Goal: Task Accomplishment & Management: Complete application form

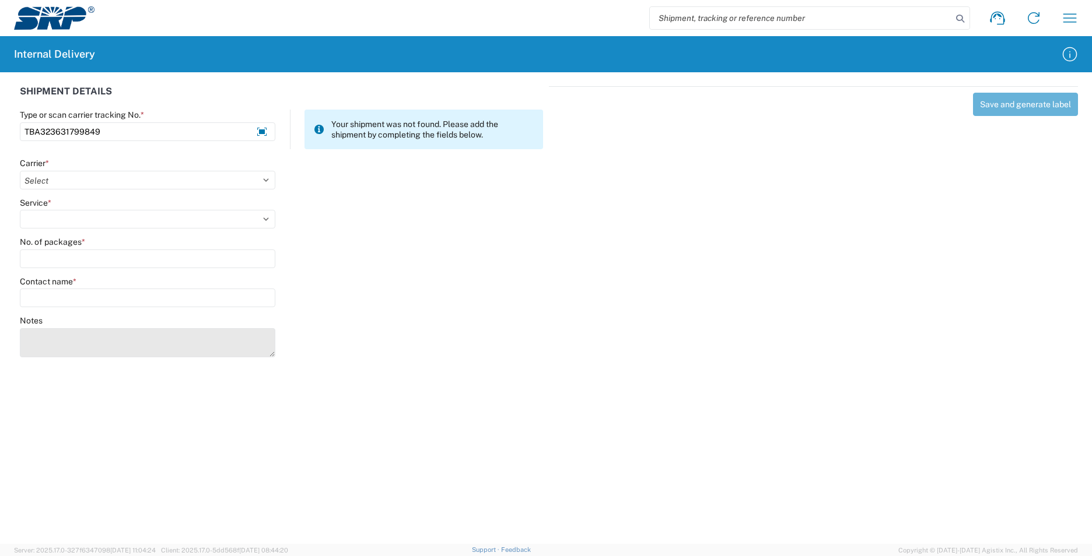
type input "TBA323631799849"
click at [81, 344] on textarea "Notes" at bounding box center [147, 342] width 255 height 29
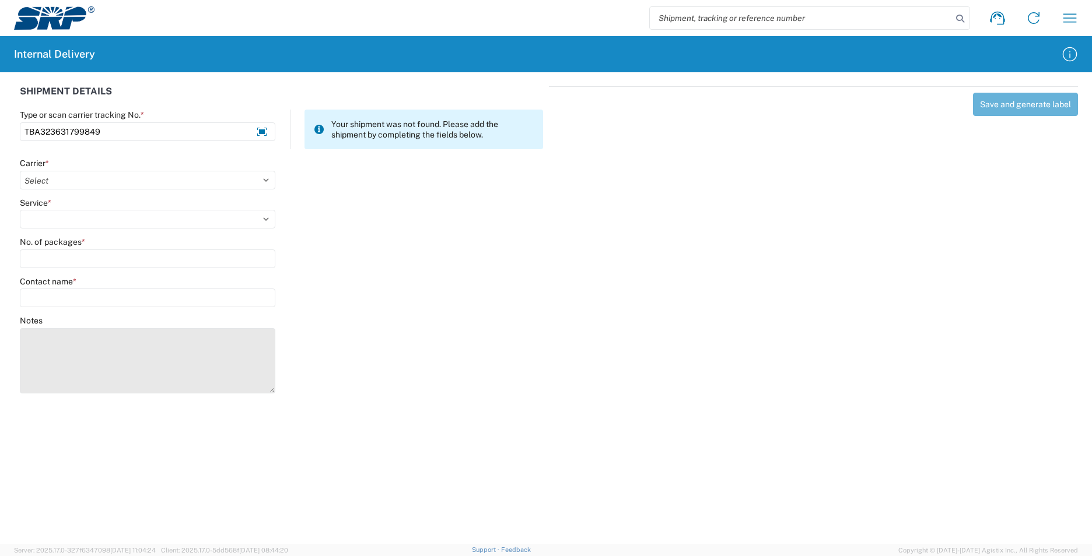
drag, startPoint x: 267, startPoint y: 351, endPoint x: 261, endPoint y: 380, distance: 30.3
click at [261, 384] on textarea "Notes" at bounding box center [147, 360] width 255 height 65
click at [101, 335] on textarea "TBA323630615538TBA323659607154TBA323665669033" at bounding box center [147, 359] width 255 height 62
click at [100, 344] on textarea "TBA323630615538 TBA323659607154TBA323665669033" at bounding box center [147, 359] width 255 height 62
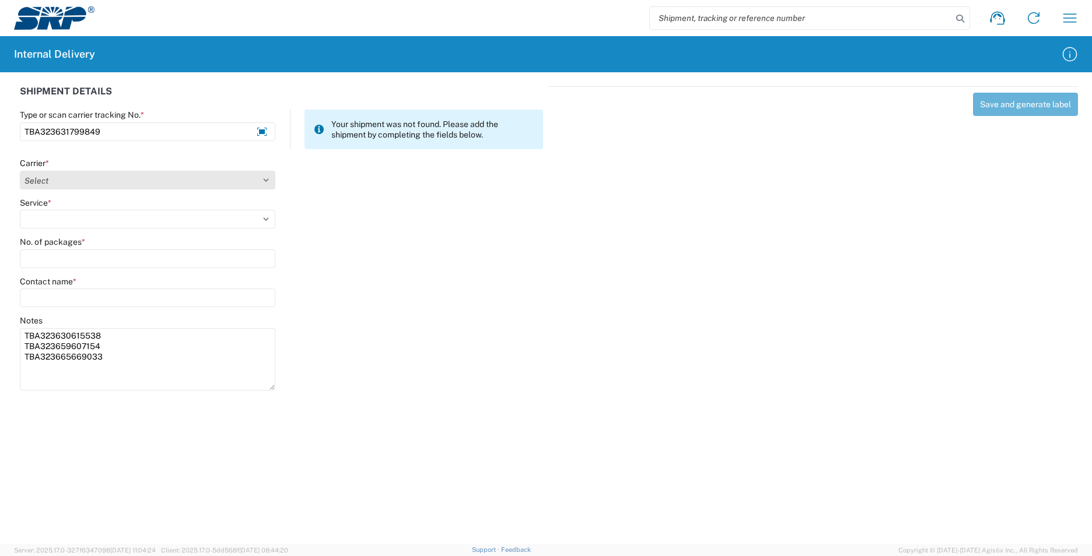
type textarea "TBA323630615538 TBA323659607154 TBA323665669033"
click at [69, 180] on select "Select AcctPay Amazon Logistics ATI Trucking BC Dimerco Logistics Empire Southw…" at bounding box center [147, 180] width 255 height 19
select select "8933"
click at [20, 171] on select "Select AcctPay Amazon Logistics ATI Trucking BC Dimerco Logistics Empire Southw…" at bounding box center [147, 180] width 255 height 19
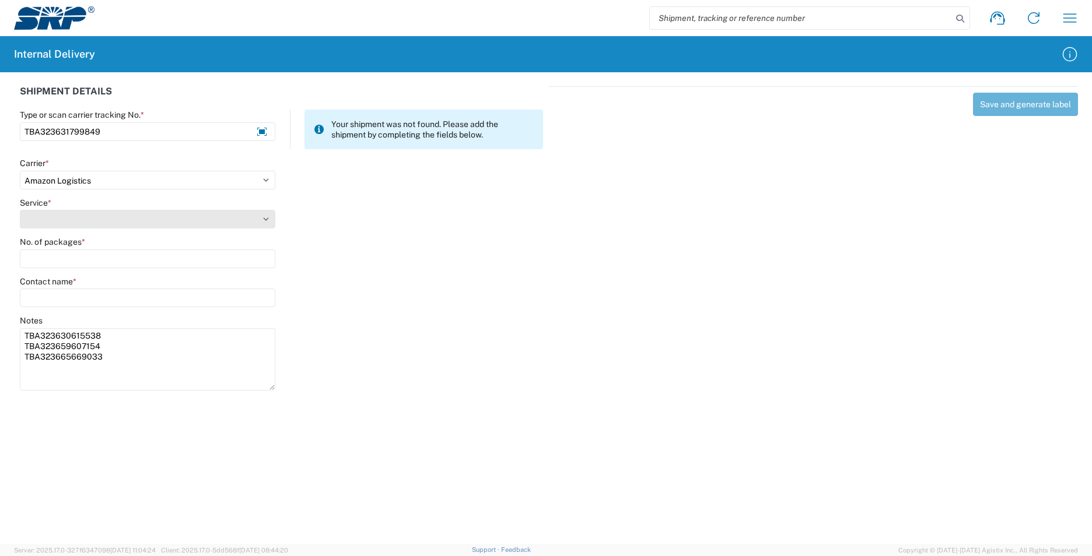
click at [88, 226] on select "Service *" at bounding box center [147, 219] width 255 height 19
select select "24525"
click at [20, 210] on select "Select Amazon Logistics TBA Rail TL Standard 3 - 5 Day" at bounding box center [147, 219] width 255 height 19
click at [76, 248] on div "No. of packages *" at bounding box center [147, 252] width 255 height 31
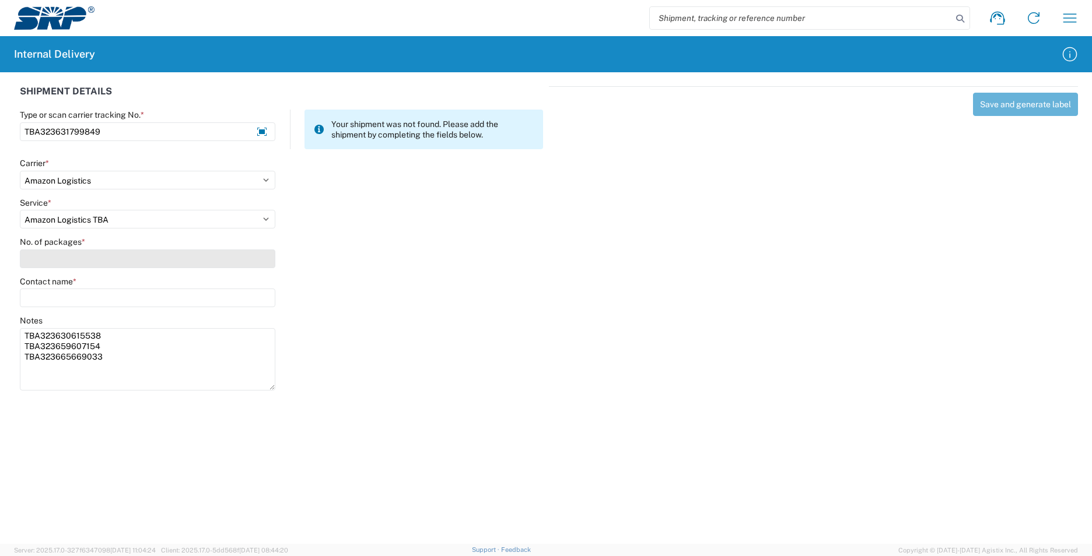
click at [76, 262] on input "No. of packages *" at bounding box center [147, 259] width 255 height 19
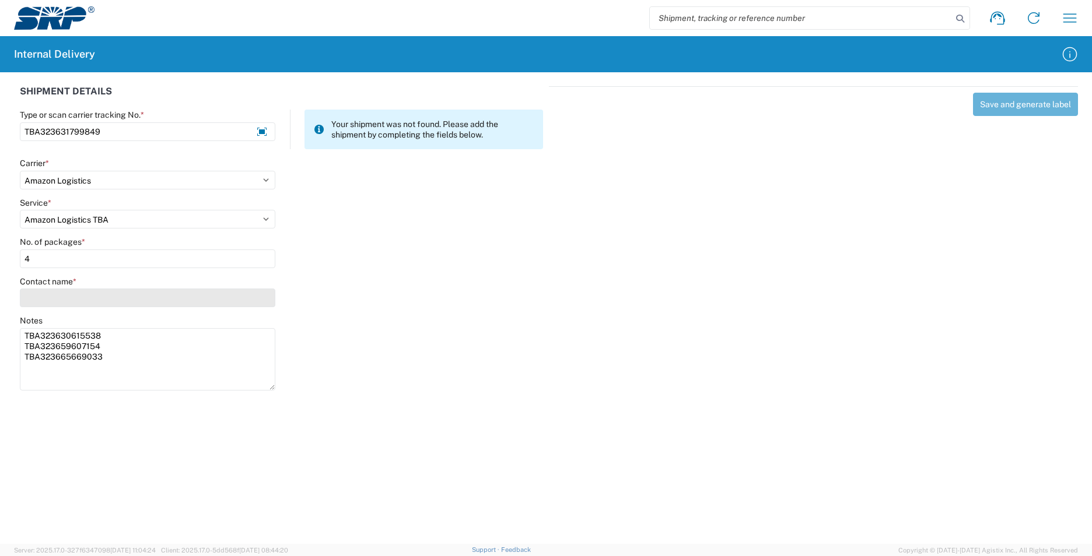
type input "4"
click at [75, 297] on input "Contact name *" at bounding box center [147, 298] width 255 height 19
type input "j"
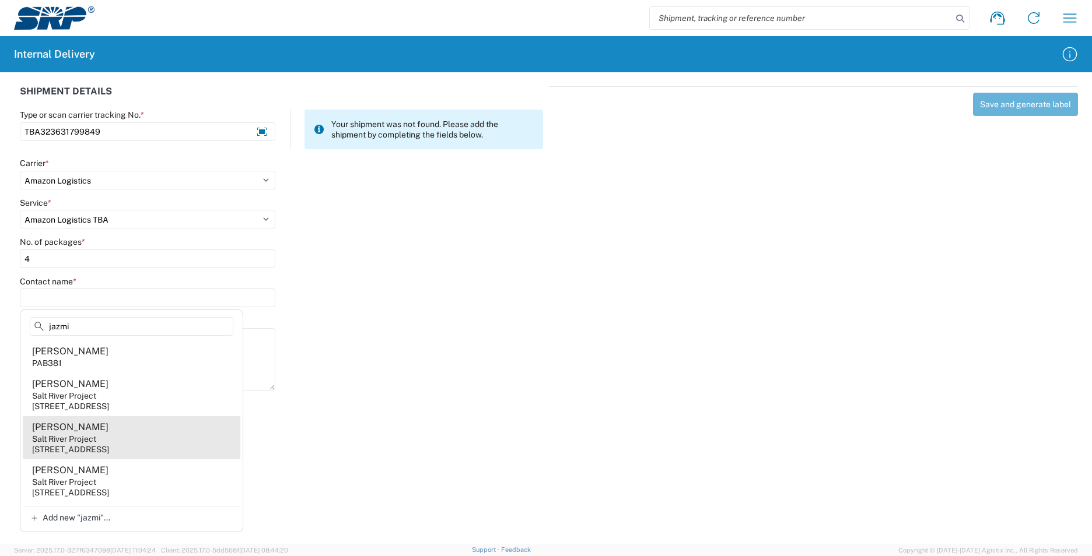
type input "jazmi"
click at [109, 446] on div "[STREET_ADDRESS]" at bounding box center [70, 449] width 77 height 10
type input "[PERSON_NAME]"
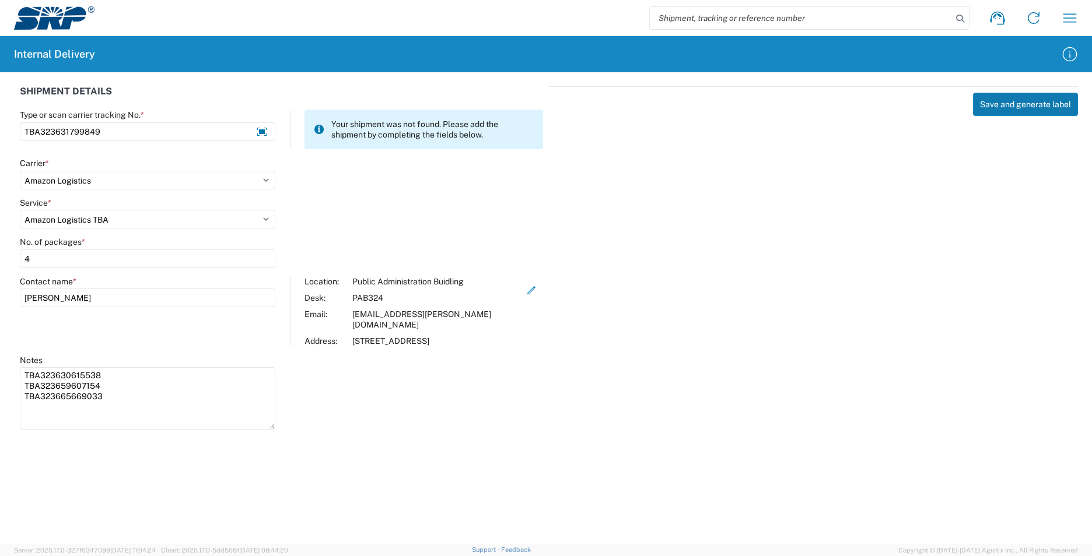
click at [986, 107] on button "Save and generate label" at bounding box center [1025, 104] width 105 height 23
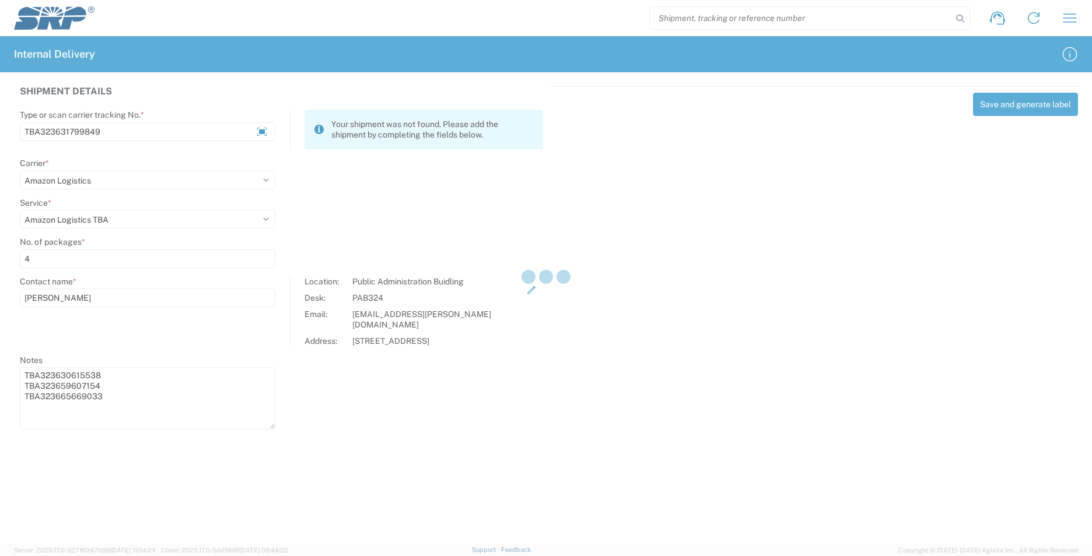
select select
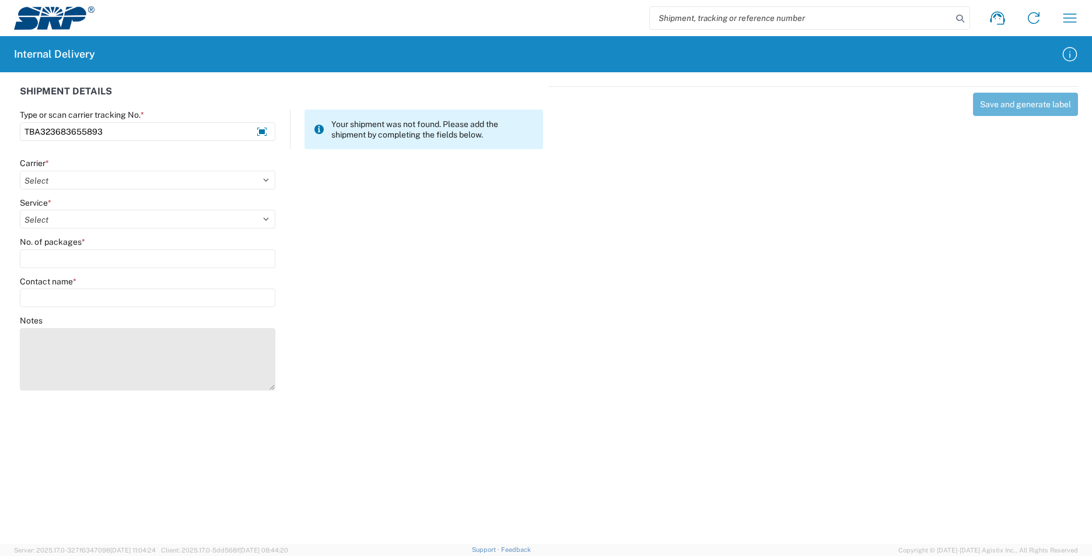
type input "TBA323683655893"
click at [81, 353] on textarea "Notes" at bounding box center [147, 359] width 255 height 62
click at [96, 334] on textarea "TBA323680187361TBA323682191440TBA323644749298TBA323683134075TBA323682752518" at bounding box center [147, 359] width 255 height 62
click at [99, 343] on textarea "TBA323680187361 TBA323682191440TBA323644749298TBA323683134075TBA323682752518" at bounding box center [147, 359] width 255 height 62
click at [100, 352] on textarea "TBA323680187361 TBA323682191440 TBA323644749298TBA323683134075TBA323682752518" at bounding box center [147, 359] width 255 height 62
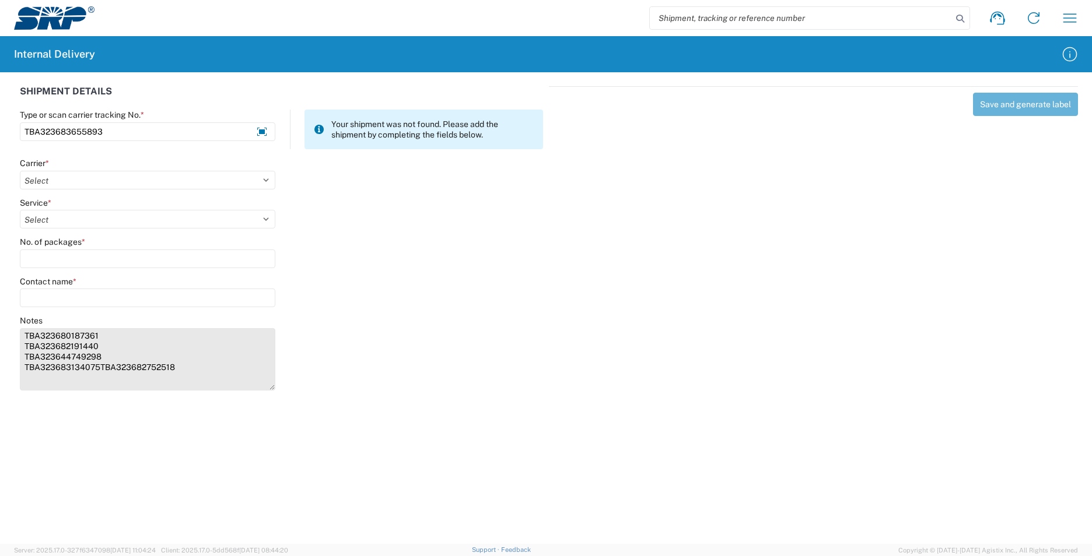
click at [100, 364] on textarea "TBA323680187361 TBA323682191440 TBA323644749298 TBA323683134075TBA323682752518" at bounding box center [147, 359] width 255 height 62
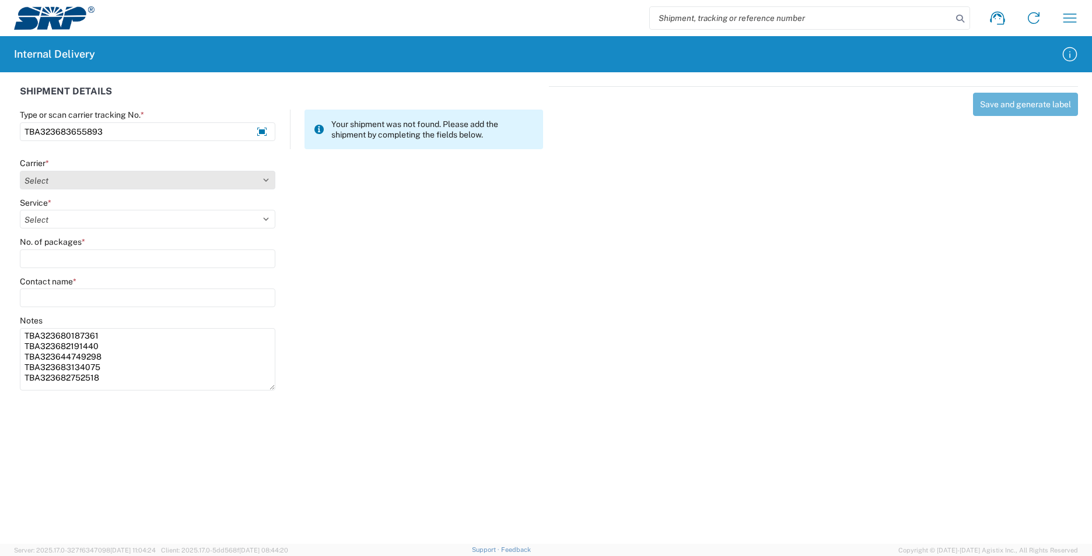
type textarea "TBA323680187361 TBA323682191440 TBA323644749298 TBA323683134075 TBA323682752518"
click at [83, 180] on select "Select AcctPay Amazon Logistics ATI Trucking BC Dimerco Logistics Empire Southw…" at bounding box center [147, 180] width 255 height 19
select select "8933"
click at [20, 171] on select "Select AcctPay Amazon Logistics ATI Trucking BC Dimerco Logistics Empire Southw…" at bounding box center [147, 180] width 255 height 19
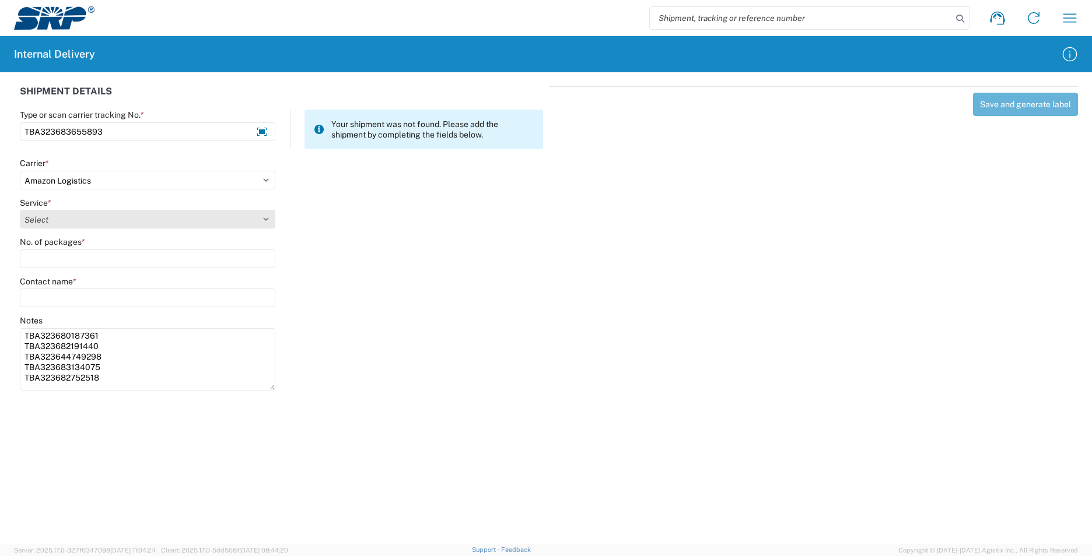
click at [68, 223] on select "Select Amazon Logistics TBA Rail TL Standard 3 - 5 Day" at bounding box center [147, 219] width 255 height 19
select select "24525"
click at [20, 210] on select "Select Amazon Logistics TBA Rail TL Standard 3 - 5 Day" at bounding box center [147, 219] width 255 height 19
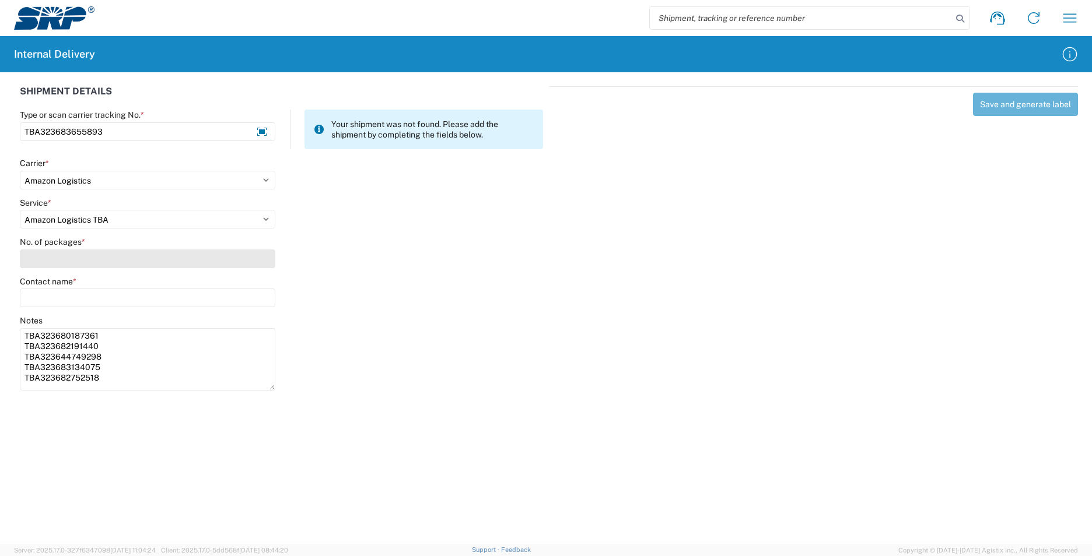
click at [58, 263] on input "No. of packages *" at bounding box center [147, 259] width 255 height 19
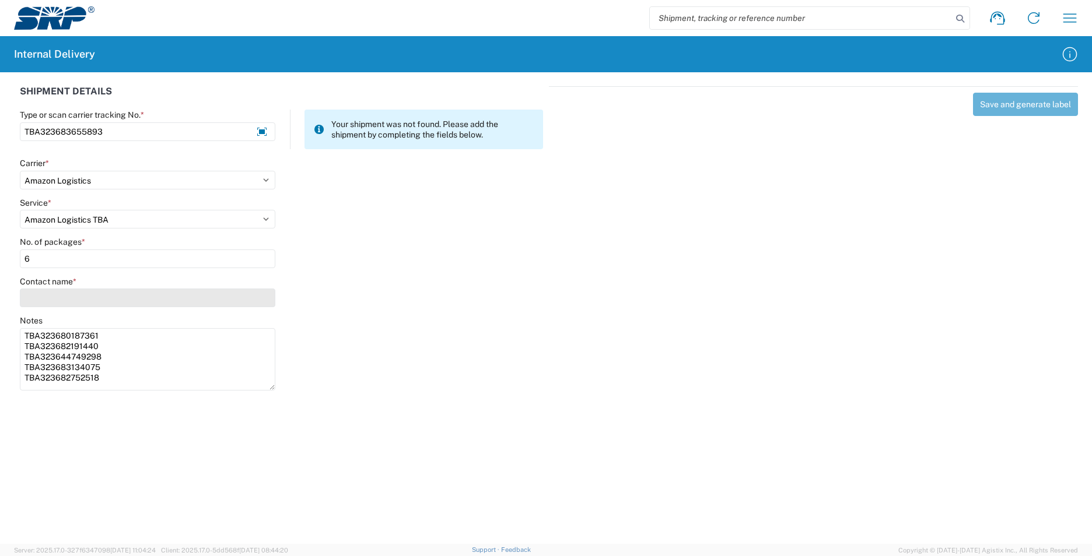
type input "6"
click at [54, 297] on input "Contact name *" at bounding box center [147, 298] width 255 height 19
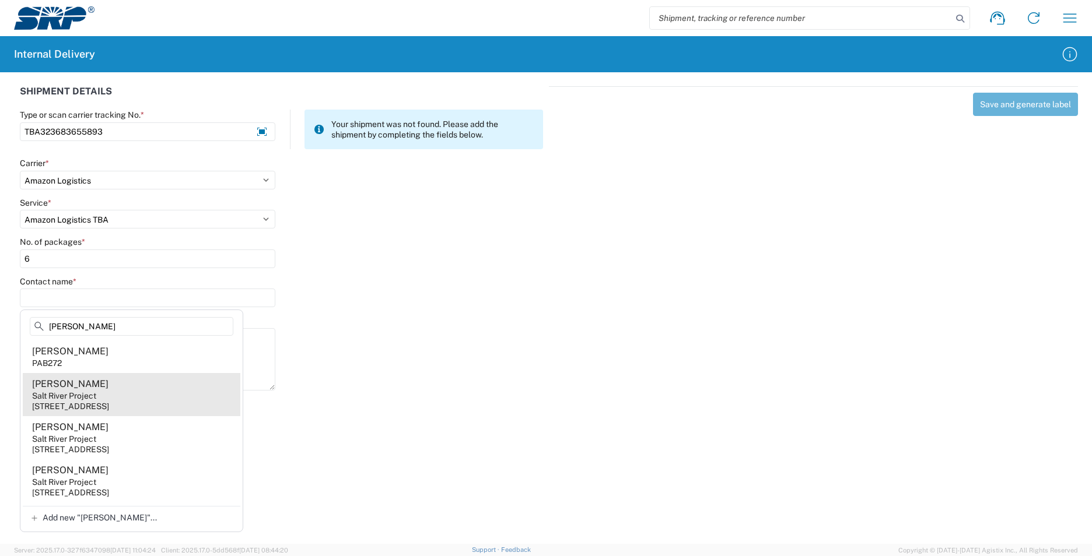
type input "[PERSON_NAME]"
click at [173, 398] on agx-address-suggestion-item "[PERSON_NAME] Salt River Project [STREET_ADDRESS]" at bounding box center [132, 394] width 218 height 43
type input "[PERSON_NAME]"
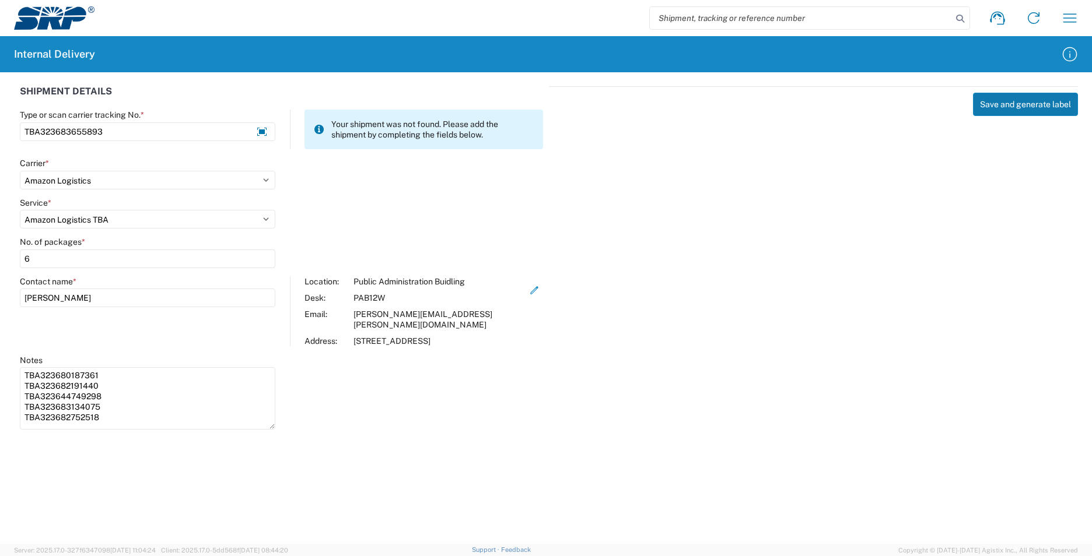
click at [996, 107] on button "Save and generate label" at bounding box center [1025, 104] width 105 height 23
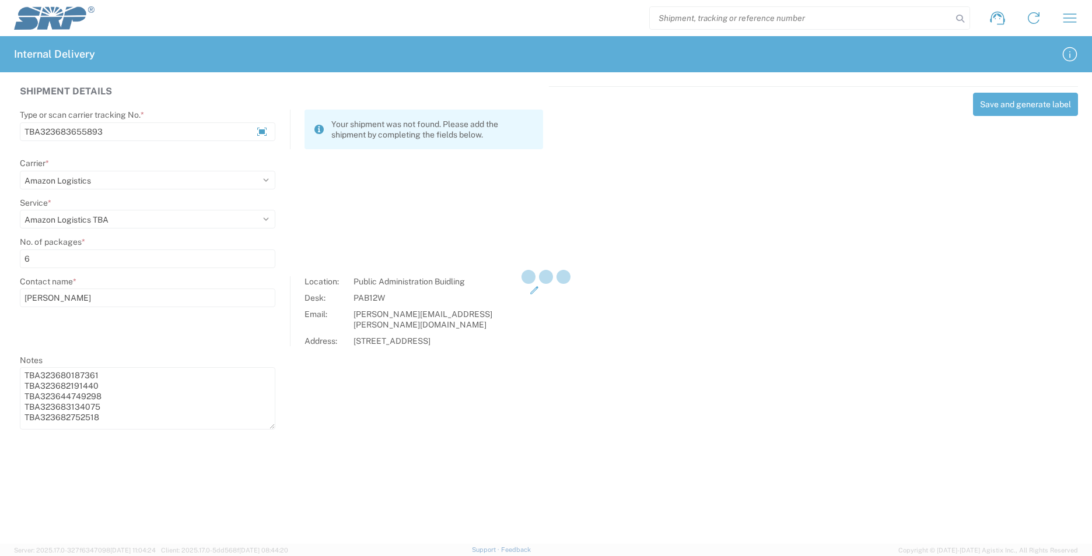
select select
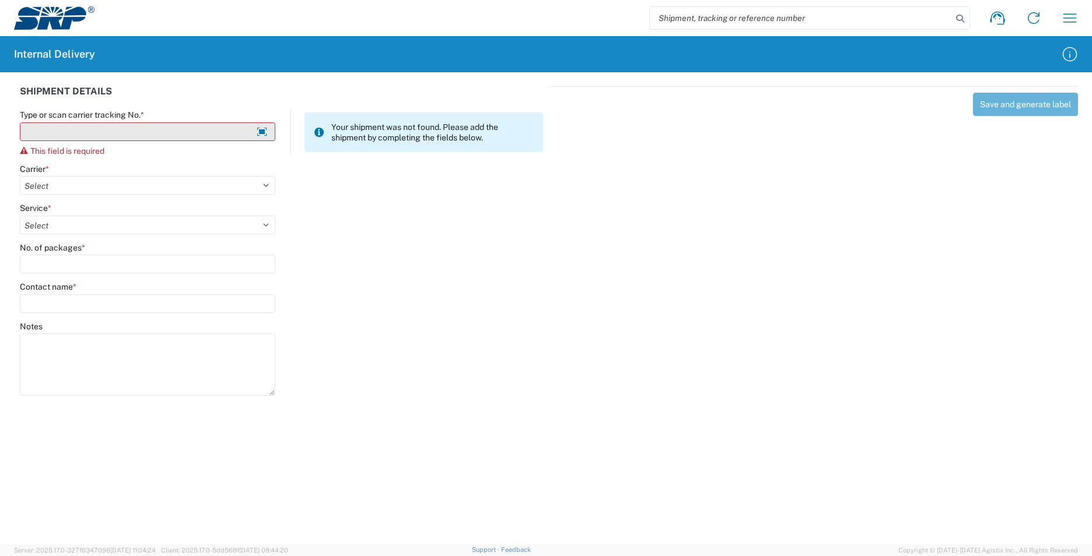
click at [48, 135] on input "Type or scan carrier tracking No. *" at bounding box center [147, 131] width 255 height 19
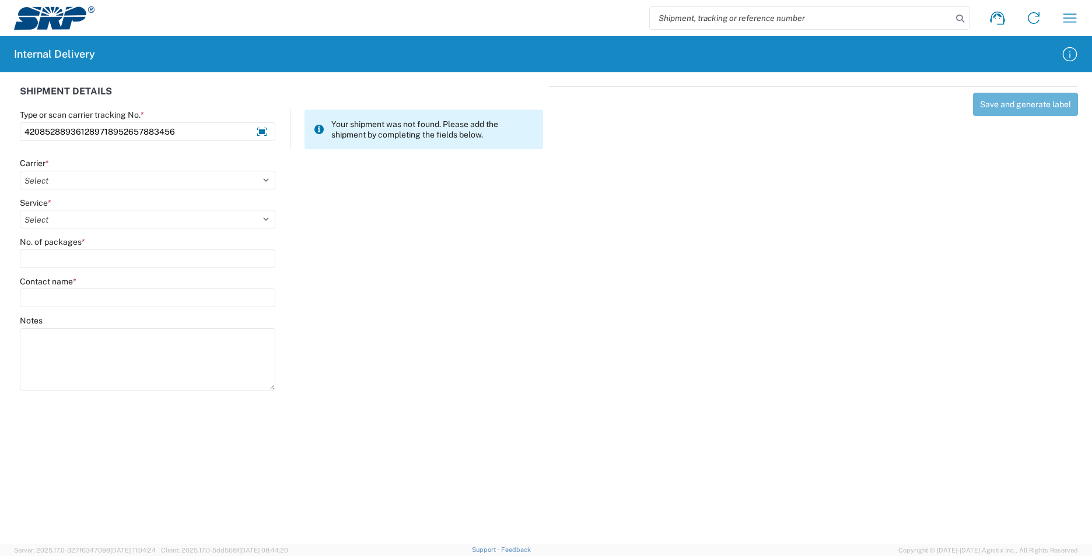
type input "420852889361289718952657883456"
click at [59, 182] on select "Select AcctPay Amazon Logistics ATI Trucking BC Dimerco Logistics Empire Southw…" at bounding box center [147, 180] width 255 height 19
select select "137"
click at [20, 171] on select "Select AcctPay Amazon Logistics ATI Trucking BC Dimerco Logistics Empire Southw…" at bounding box center [147, 180] width 255 height 19
click at [45, 216] on select "Select 3 - 5 Day Bound Printed Matter Express Mail Flat-Rate Envelope Express M…" at bounding box center [147, 219] width 255 height 19
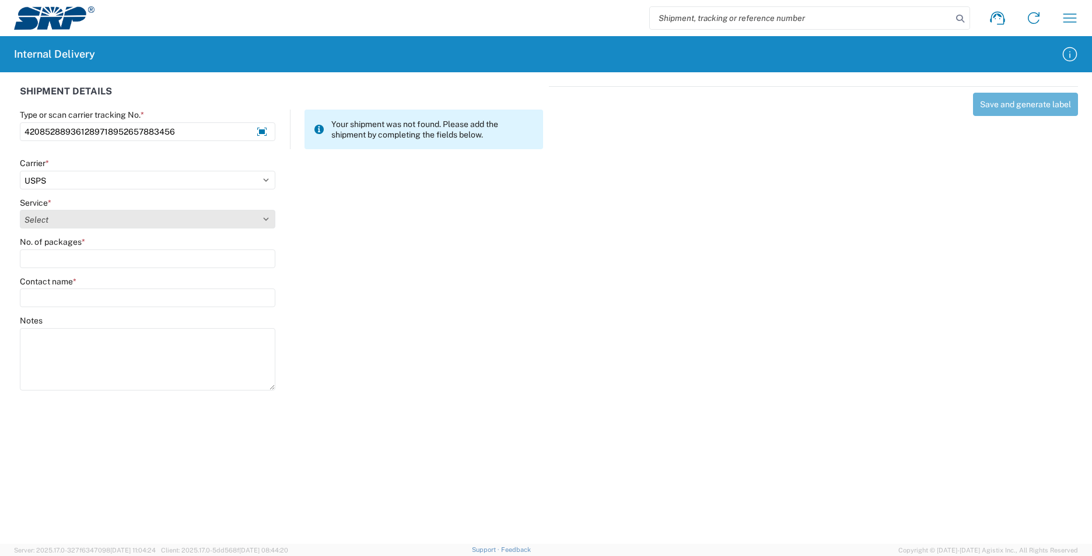
select select "17817"
click at [57, 220] on select "Select 3 - 5 Day Bound Printed Matter Express Mail Flat-Rate Envelope Express M…" at bounding box center [147, 219] width 255 height 19
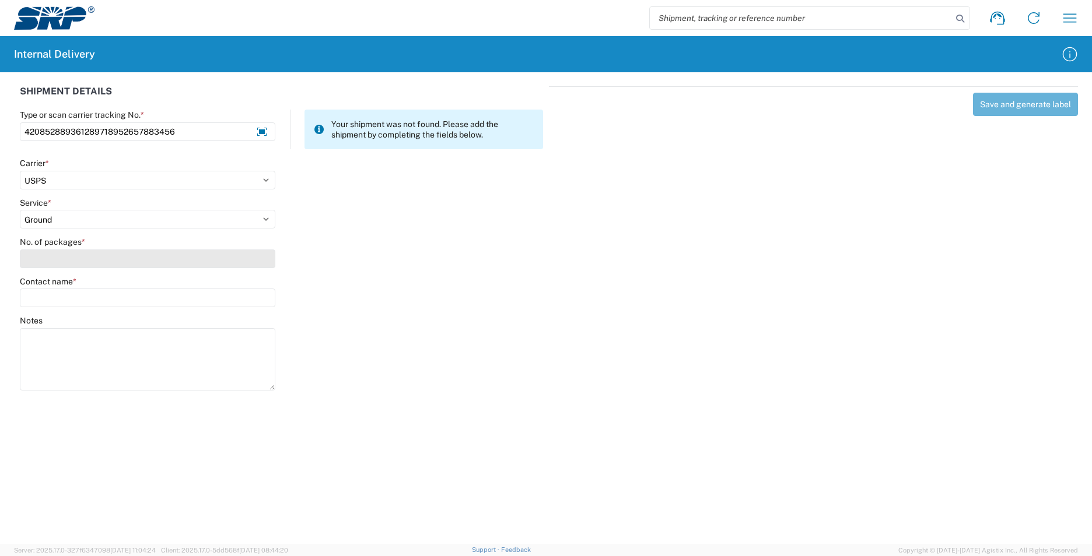
click at [54, 265] on input "No. of packages *" at bounding box center [147, 259] width 255 height 19
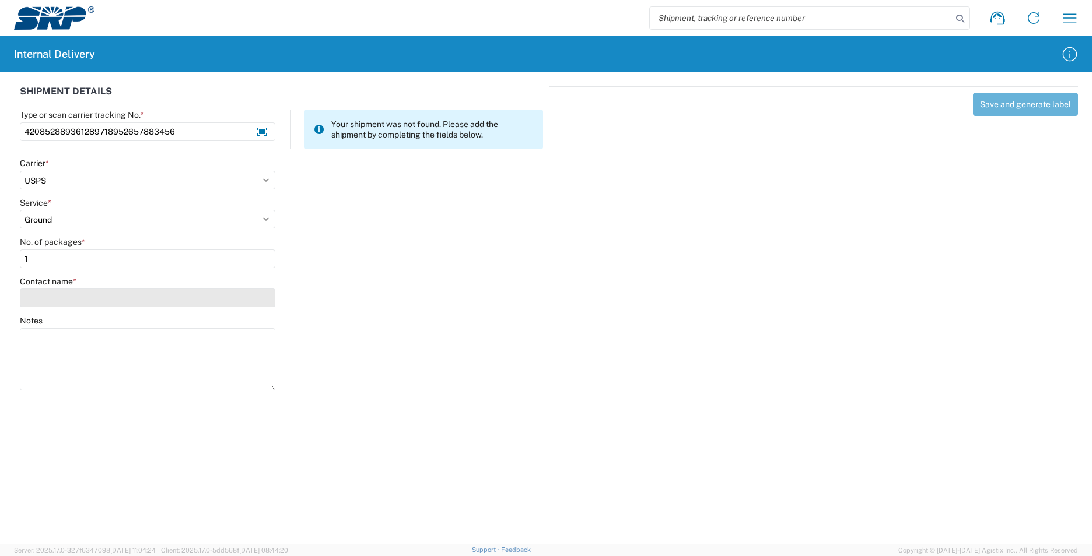
type input "1"
click at [57, 298] on input "Contact name *" at bounding box center [147, 298] width 255 height 19
type input "[PERSON_NAME]"
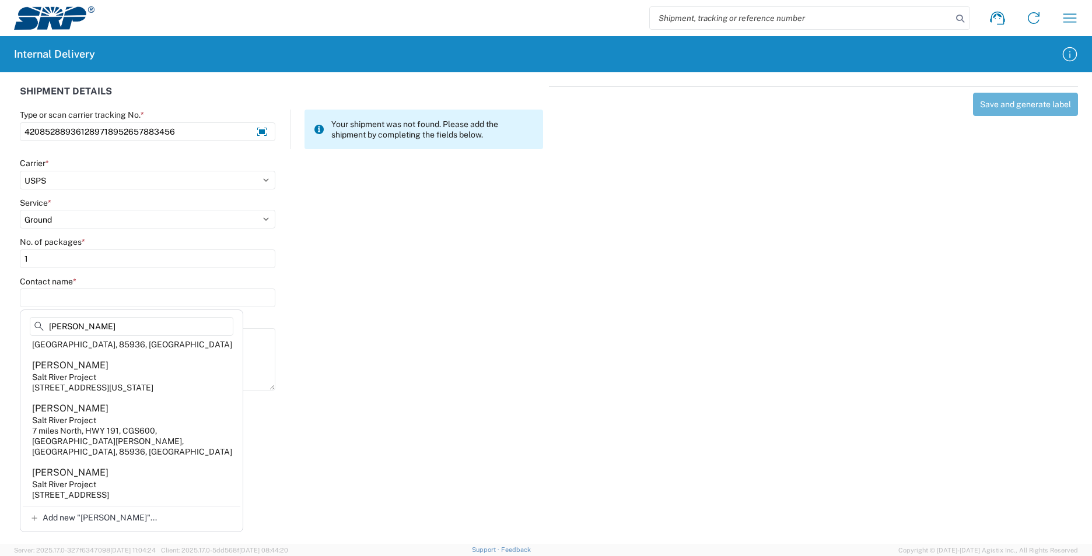
scroll to position [642, 0]
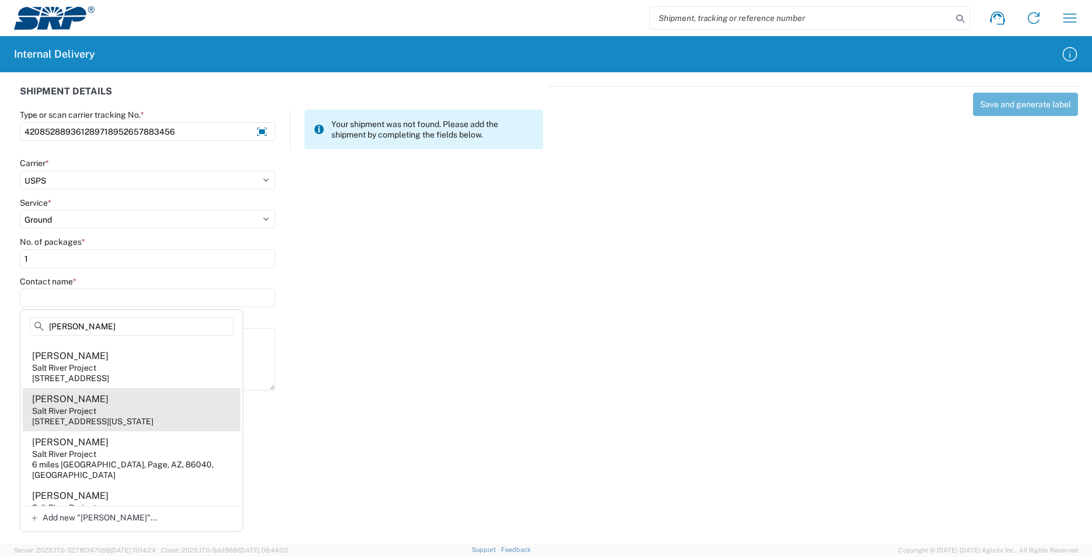
click at [134, 430] on agx-address-suggestion-item "[PERSON_NAME] Salt River Project [STREET_ADDRESS][US_STATE]" at bounding box center [132, 409] width 218 height 43
type input "[PERSON_NAME]"
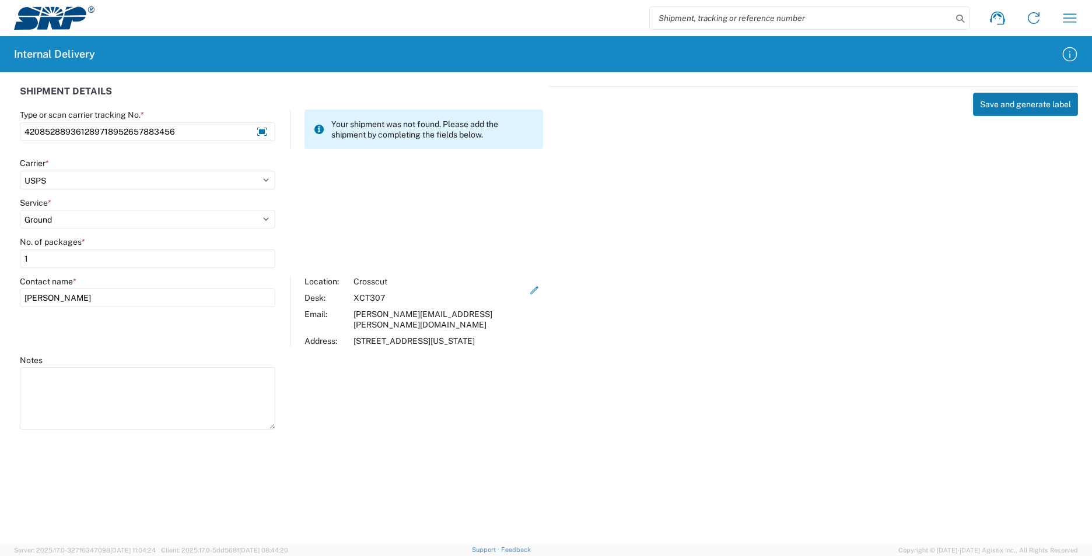
click at [1028, 100] on button "Save and generate label" at bounding box center [1025, 104] width 105 height 23
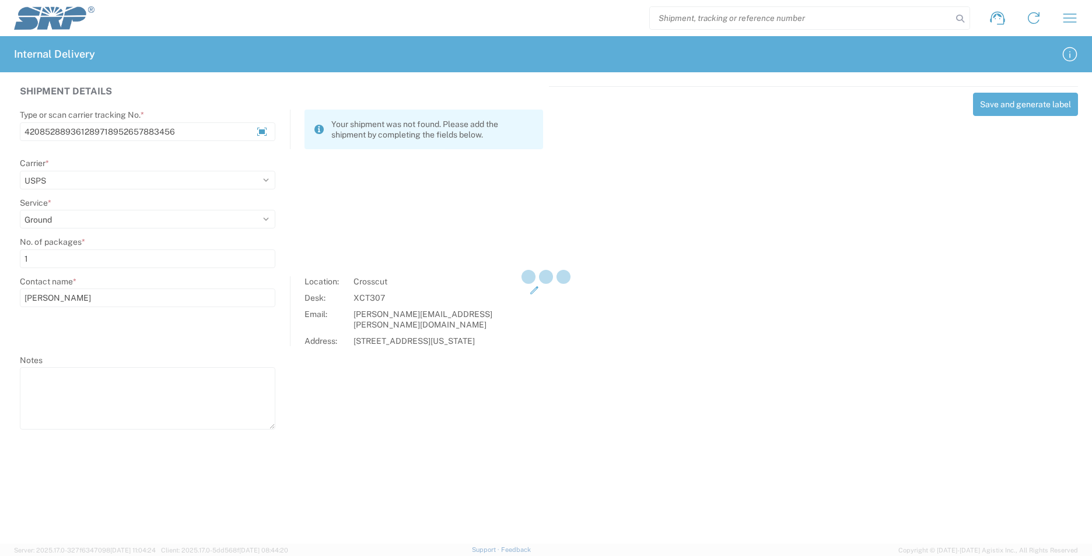
select select
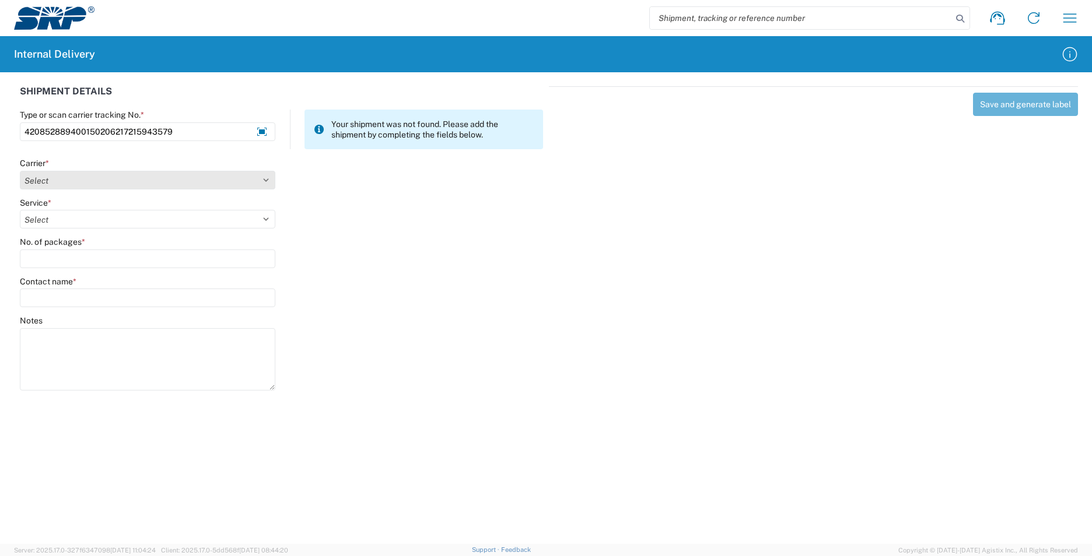
type input "420852889400150206217215943579"
click at [63, 174] on select "Select AcctPay Amazon Logistics ATI Trucking BC Dimerco Logistics Empire Southw…" at bounding box center [147, 180] width 255 height 19
select select "137"
click at [20, 171] on select "Select AcctPay Amazon Logistics ATI Trucking BC Dimerco Logistics Empire Southw…" at bounding box center [147, 180] width 255 height 19
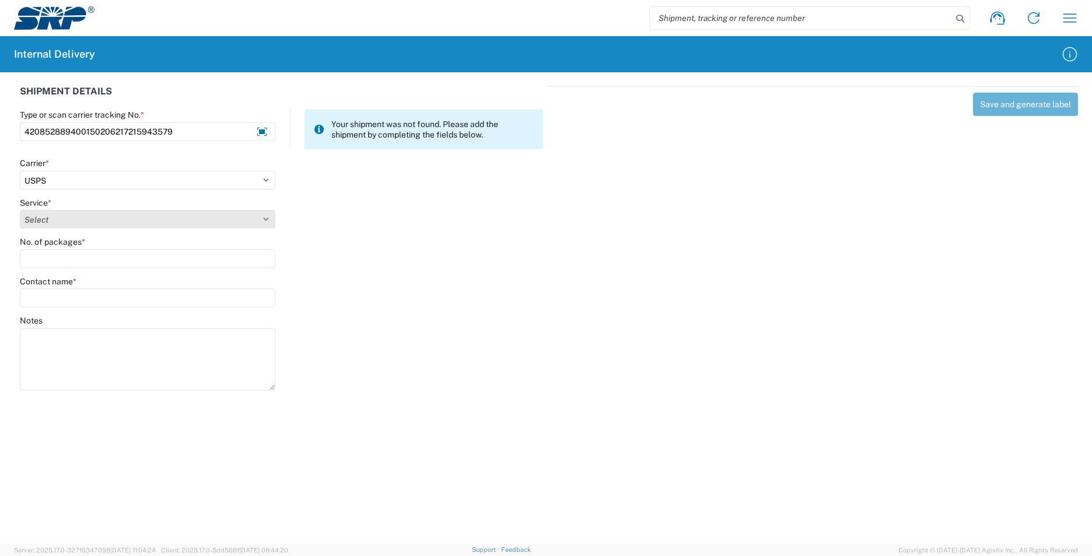
click at [54, 224] on select "Select 3 - 5 Day Bound Printed Matter Express Mail Flat-Rate Envelope Express M…" at bounding box center [147, 219] width 255 height 19
select select "17817"
click at [20, 210] on select "Select 3 - 5 Day Bound Printed Matter Express Mail Flat-Rate Envelope Express M…" at bounding box center [147, 219] width 255 height 19
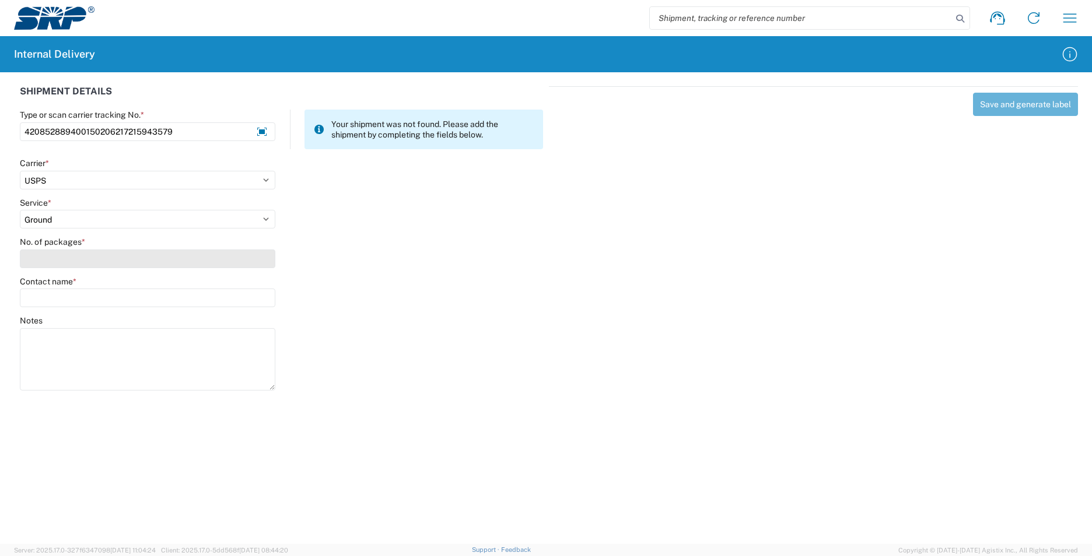
click at [58, 259] on input "No. of packages *" at bounding box center [147, 259] width 255 height 19
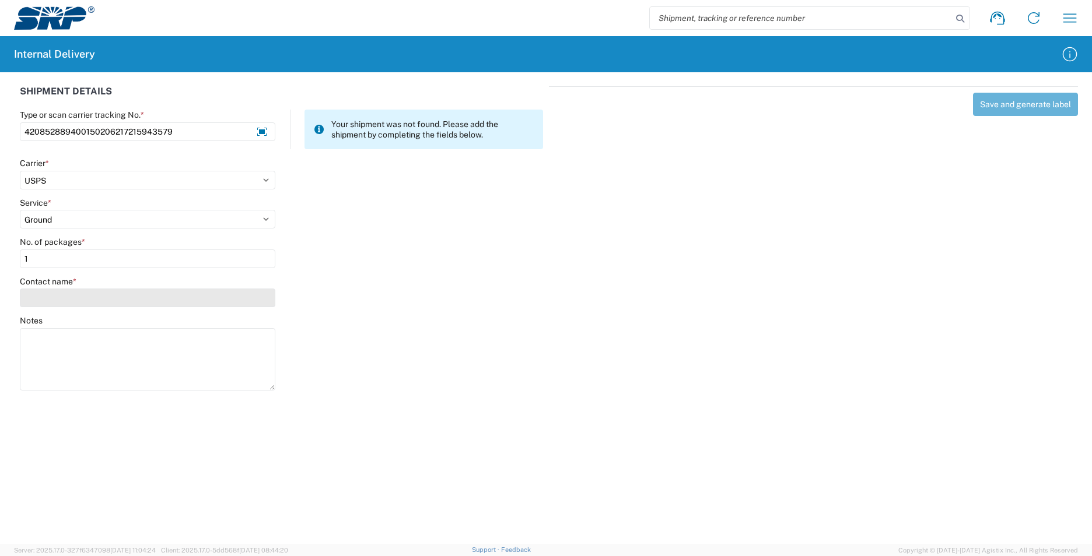
type input "1"
click at [57, 294] on input "Contact name *" at bounding box center [147, 298] width 255 height 19
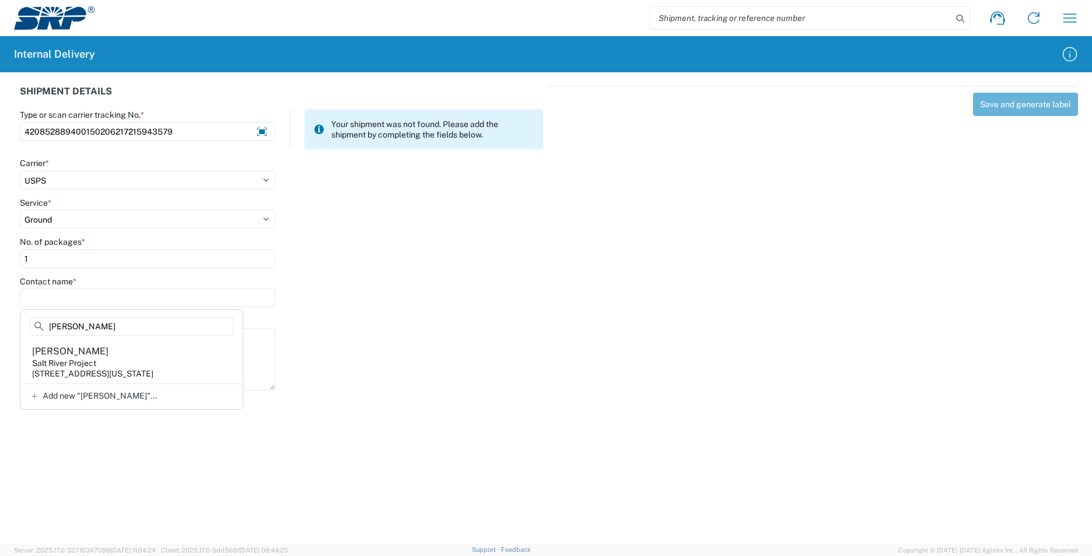
scroll to position [0, 0]
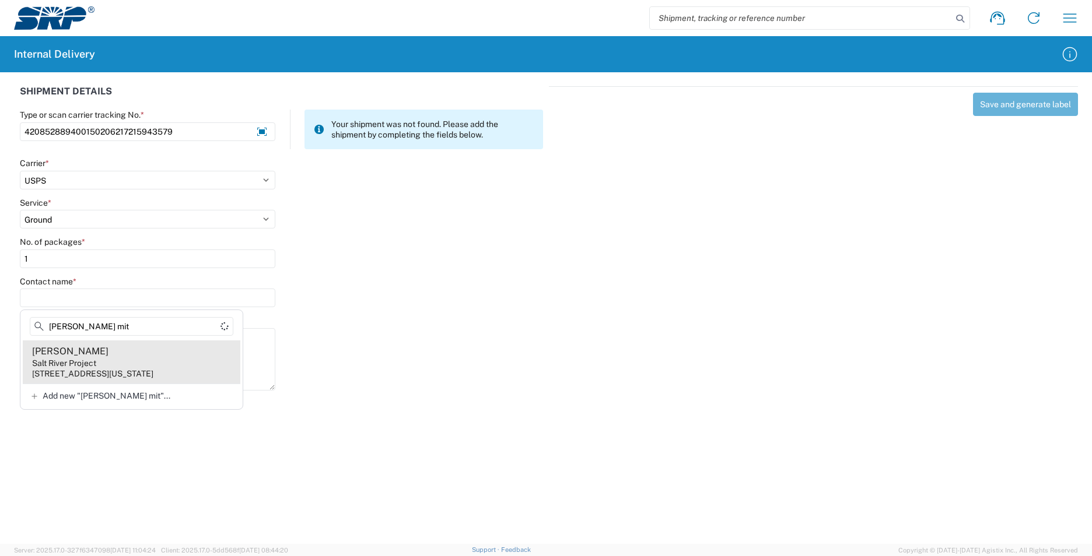
type input "[PERSON_NAME] mit"
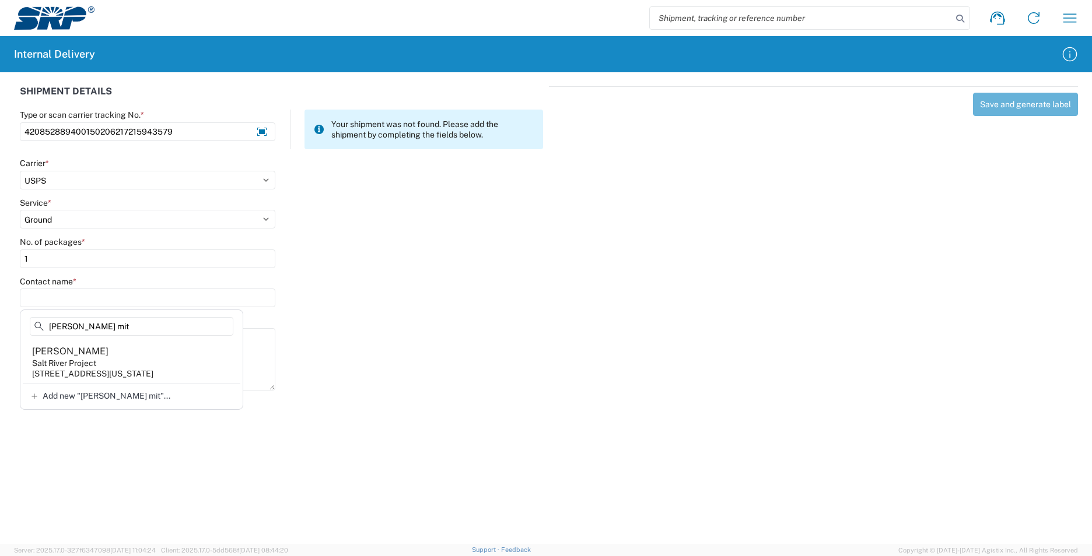
click at [152, 350] on agx-address-suggestion-item "[PERSON_NAME] Salt River Project [STREET_ADDRESS][US_STATE]" at bounding box center [132, 362] width 218 height 43
type input "[PERSON_NAME]"
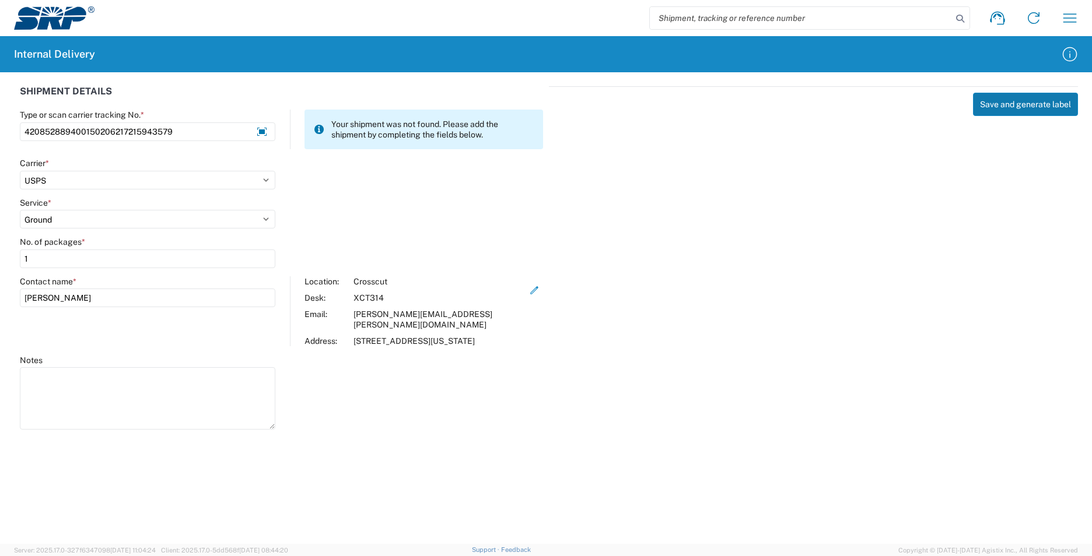
click at [1031, 100] on button "Save and generate label" at bounding box center [1025, 104] width 105 height 23
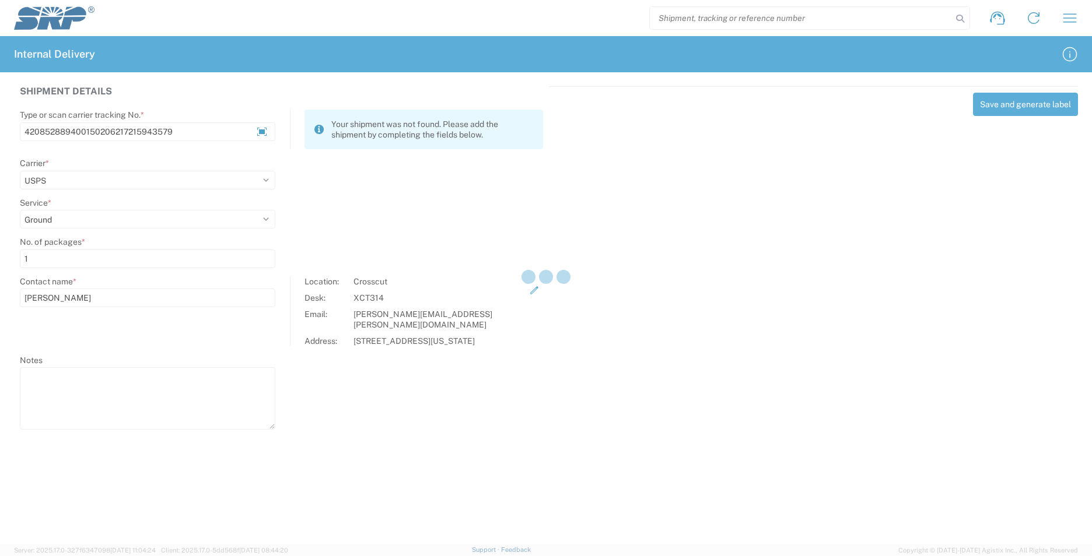
select select
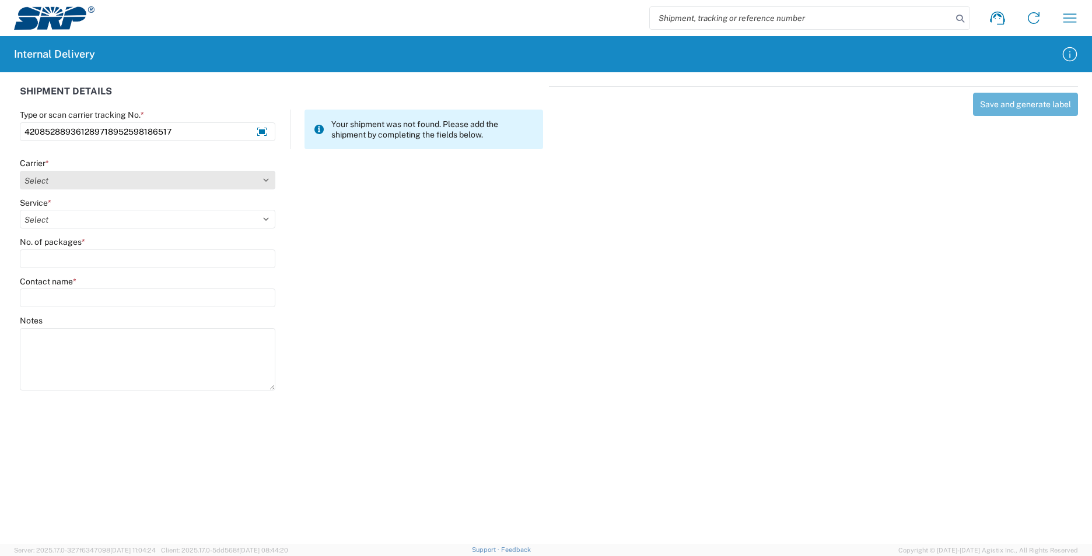
type input "420852889361289718952598186517"
click at [54, 181] on select "Select AcctPay Amazon Logistics ATI Trucking BC Dimerco Logistics Empire Southw…" at bounding box center [147, 180] width 255 height 19
select select "137"
click at [20, 171] on select "Select AcctPay Amazon Logistics ATI Trucking BC Dimerco Logistics Empire Southw…" at bounding box center [147, 180] width 255 height 19
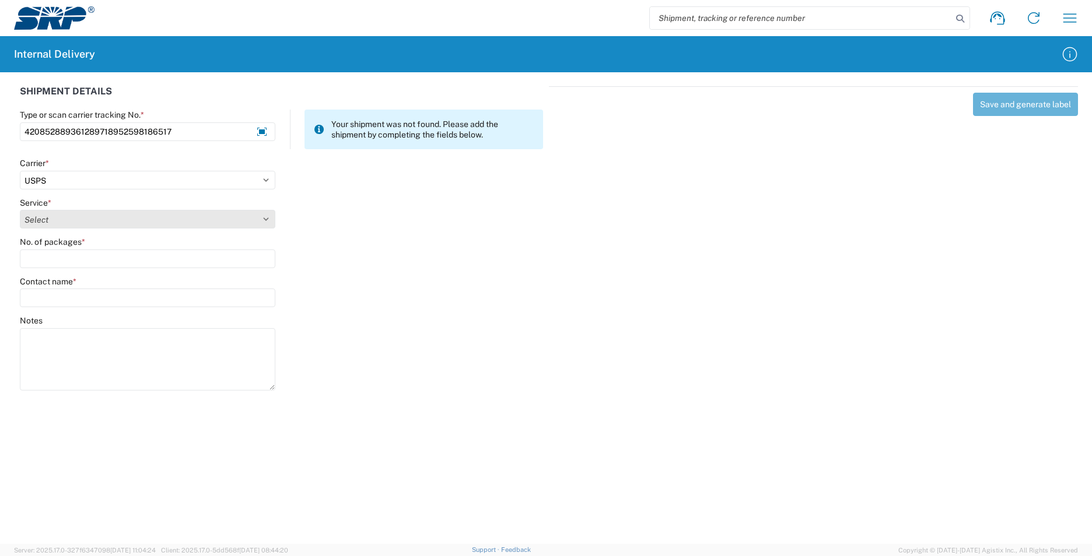
click at [41, 220] on select "Select 3 - 5 Day Bound Printed Matter Express Mail Flat-Rate Envelope Express M…" at bounding box center [147, 219] width 255 height 19
select select "17817"
click at [41, 219] on select "Select 3 - 5 Day Bound Printed Matter Express Mail Flat-Rate Envelope Express M…" at bounding box center [147, 219] width 255 height 19
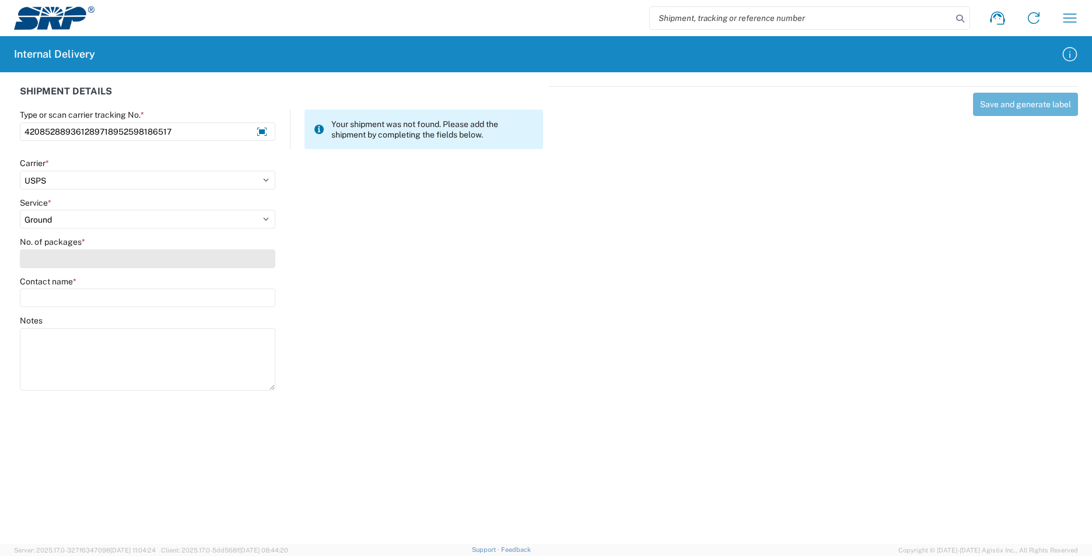
click at [43, 251] on input "No. of packages *" at bounding box center [147, 259] width 255 height 19
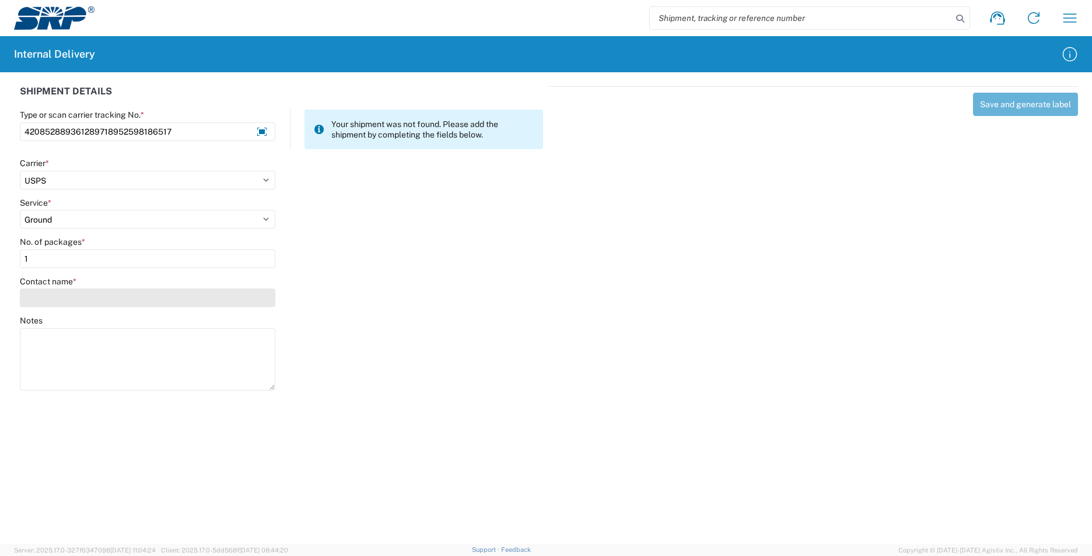
type input "1"
click at [55, 292] on input "Contact name *" at bounding box center [147, 298] width 255 height 19
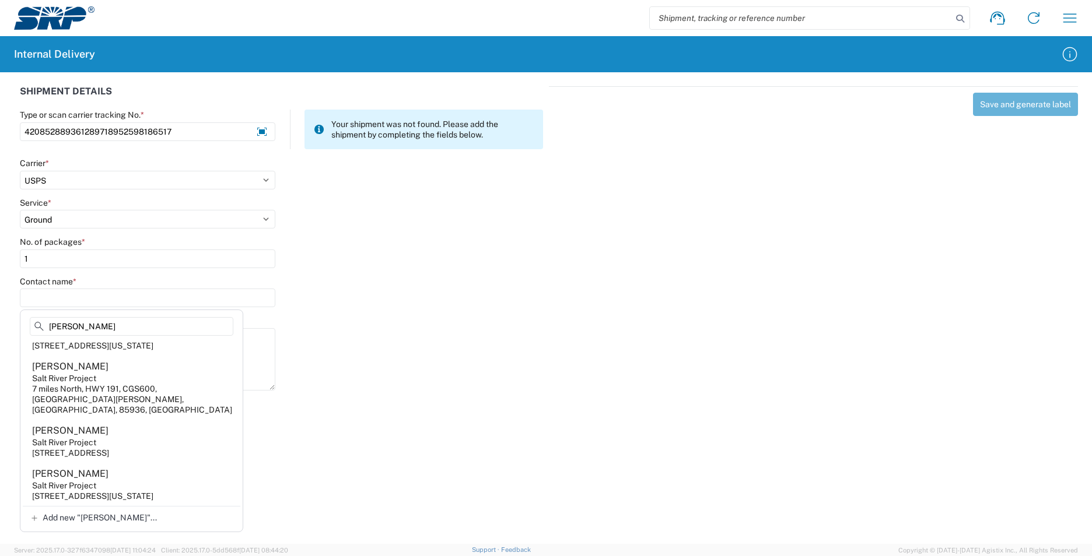
scroll to position [350, 0]
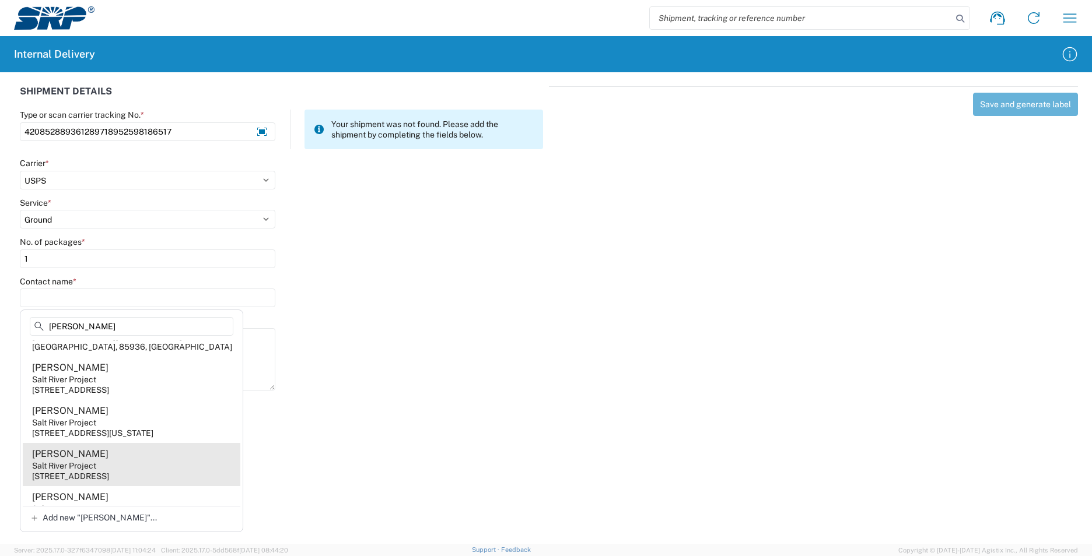
type input "[PERSON_NAME]"
drag, startPoint x: 129, startPoint y: 459, endPoint x: 131, endPoint y: 453, distance: 6.5
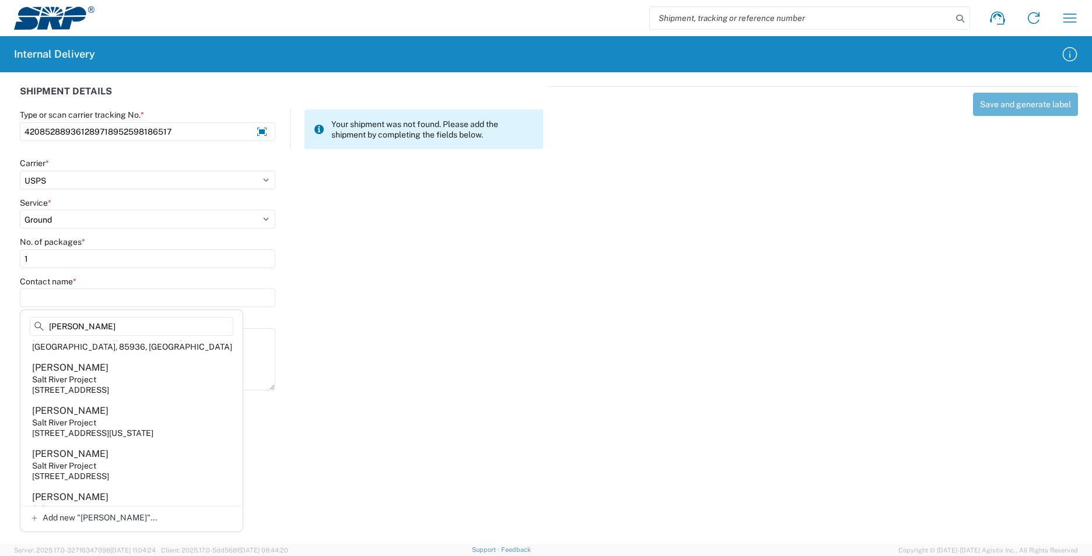
click at [129, 458] on agx-address-suggestion-item "[PERSON_NAME] Salt River Project [STREET_ADDRESS]" at bounding box center [132, 464] width 218 height 43
type input "[PERSON_NAME]"
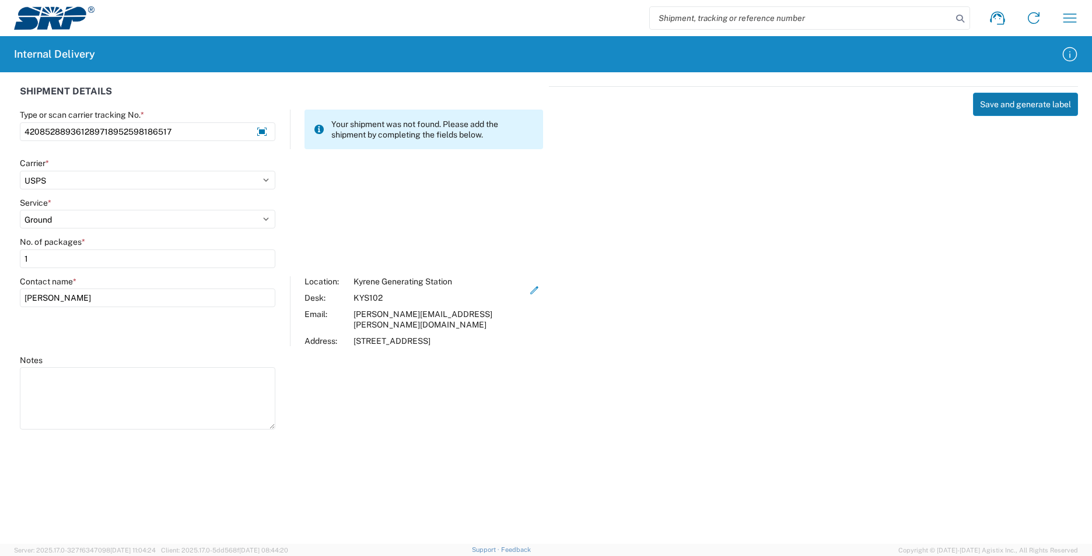
click at [1032, 105] on button "Save and generate label" at bounding box center [1025, 104] width 105 height 23
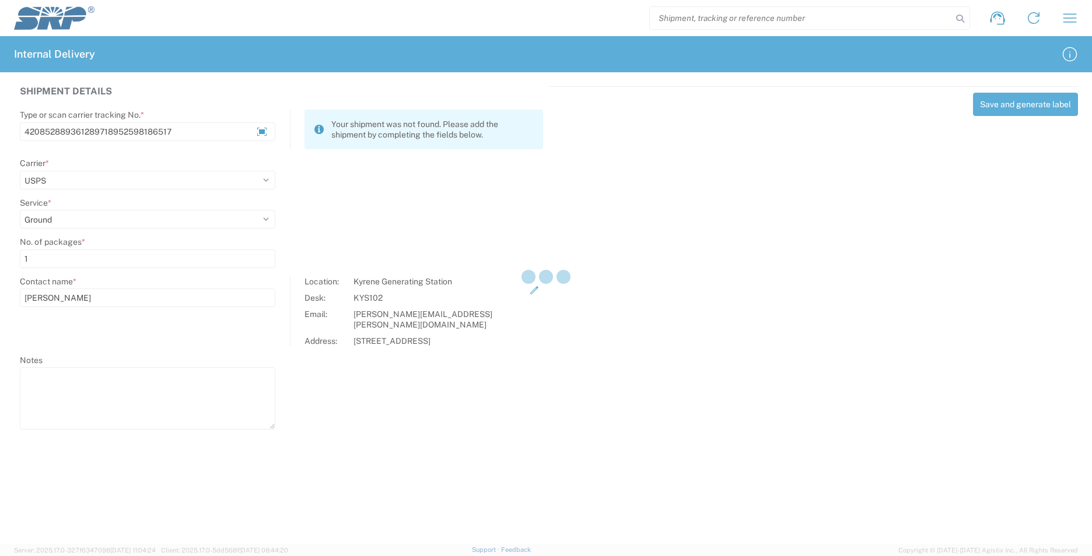
select select
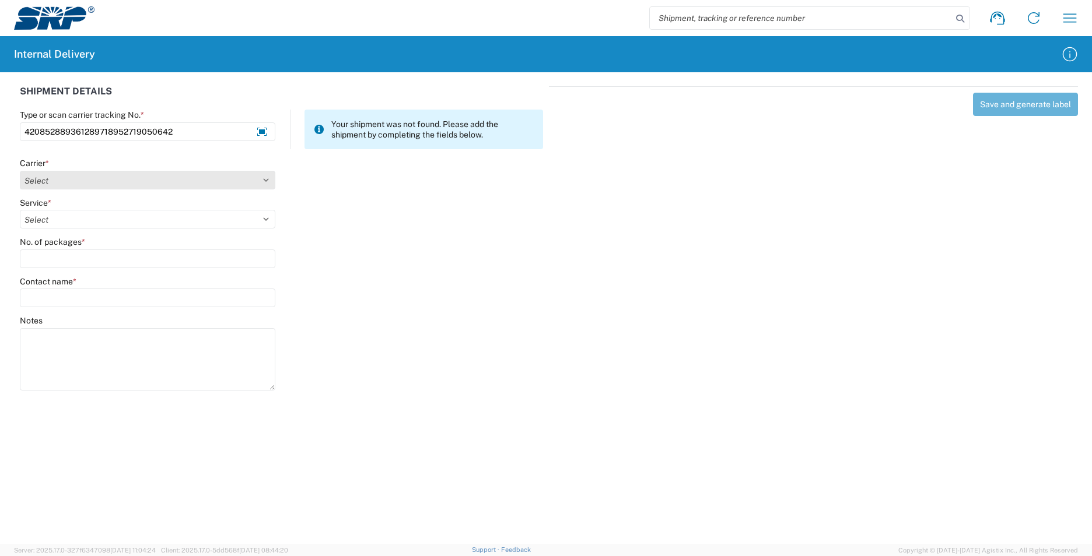
type input "420852889361289718952719050642"
click at [55, 174] on select "Select AcctPay Amazon Logistics ATI Trucking BC Dimerco Logistics Empire Southw…" at bounding box center [147, 180] width 255 height 19
select select "137"
click at [20, 171] on select "Select AcctPay Amazon Logistics ATI Trucking BC Dimerco Logistics Empire Southw…" at bounding box center [147, 180] width 255 height 19
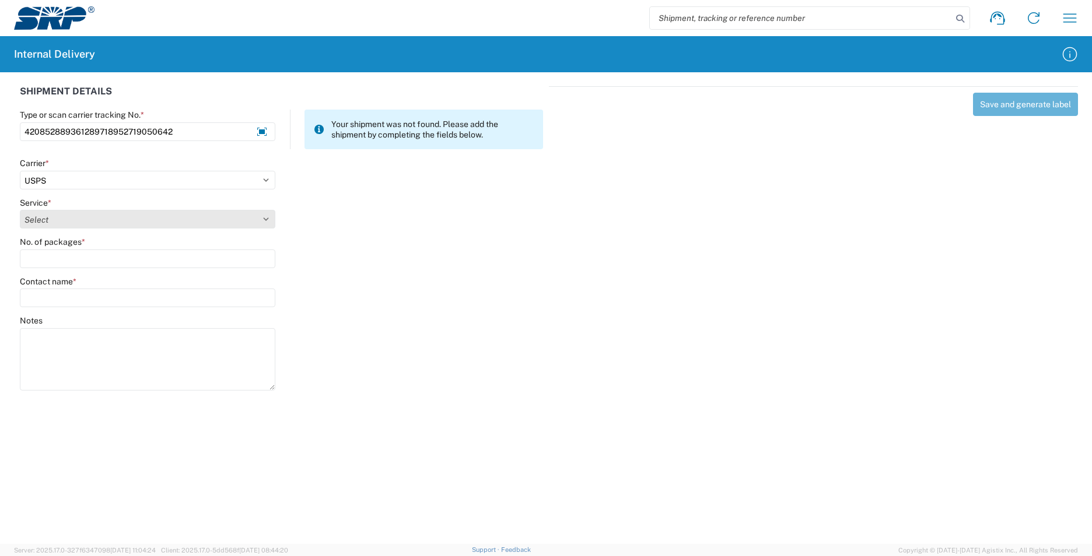
click at [42, 219] on select "Select 3 - 5 Day Bound Printed Matter Express Mail Flat-Rate Envelope Express M…" at bounding box center [147, 219] width 255 height 19
select select "17817"
click at [45, 219] on select "Select 3 - 5 Day Bound Printed Matter Express Mail Flat-Rate Envelope Express M…" at bounding box center [147, 219] width 255 height 19
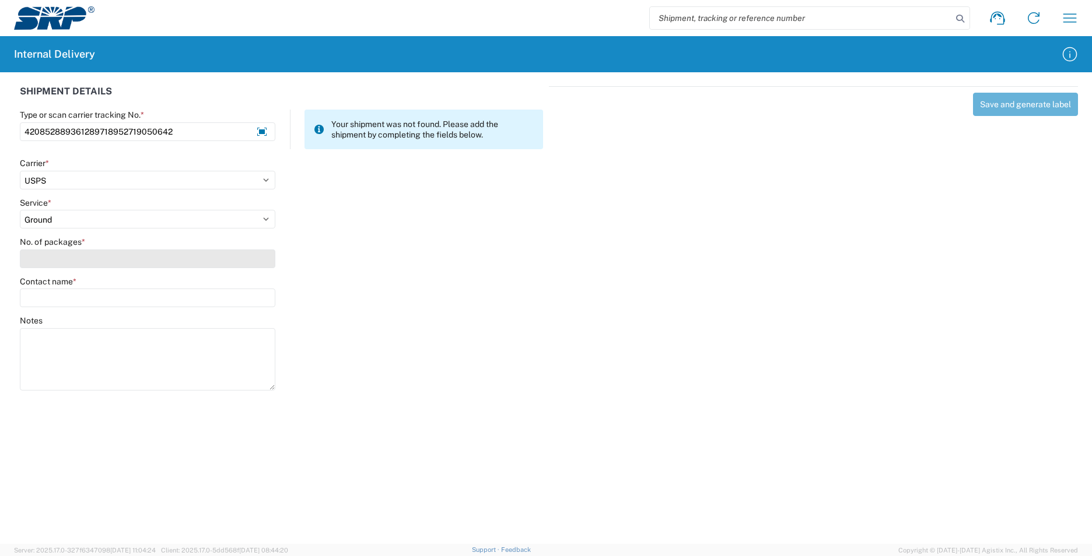
click at [45, 260] on input "No. of packages *" at bounding box center [147, 259] width 255 height 19
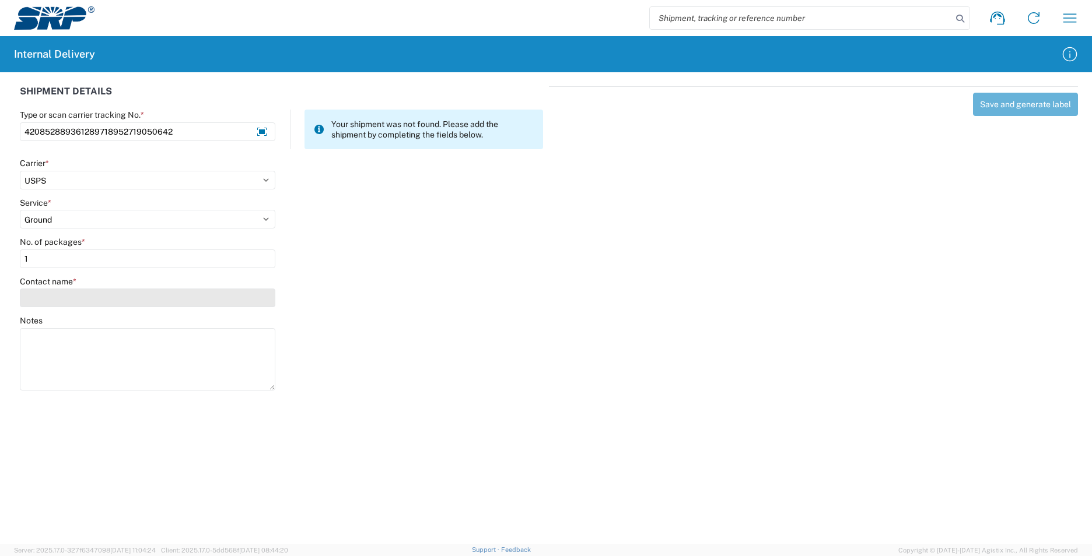
type input "1"
click at [55, 299] on input "Contact name *" at bounding box center [147, 298] width 255 height 19
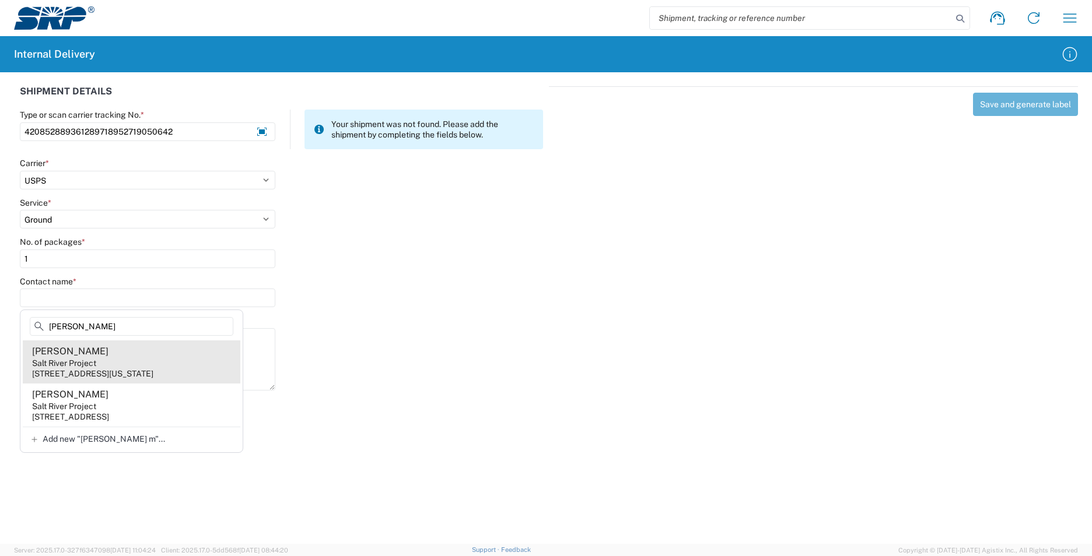
type input "[PERSON_NAME]"
click at [159, 365] on agx-address-suggestion-item "[PERSON_NAME] Salt River Project [STREET_ADDRESS][US_STATE]" at bounding box center [132, 362] width 218 height 43
type input "[PERSON_NAME]"
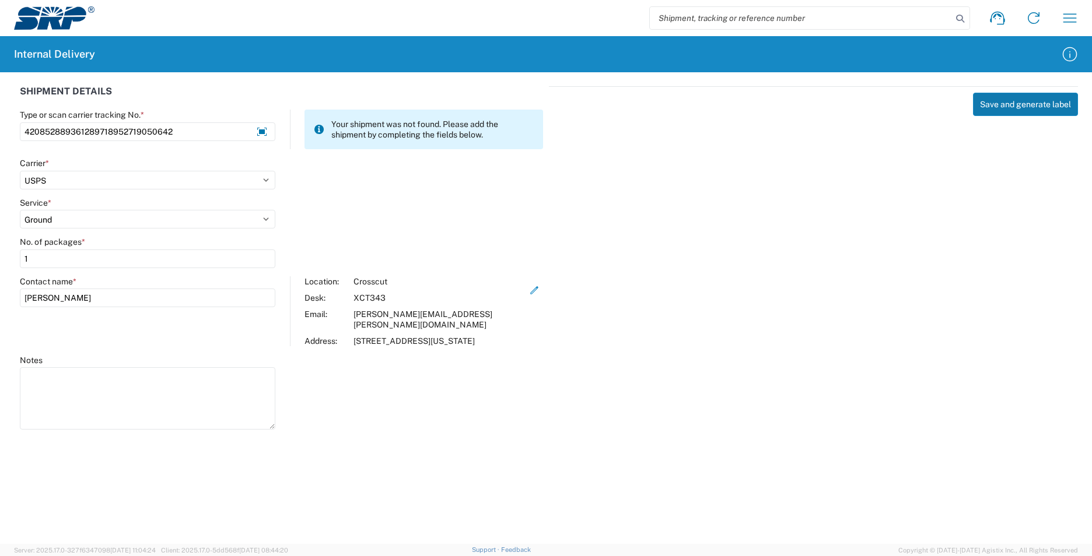
click at [1016, 105] on button "Save and generate label" at bounding box center [1025, 104] width 105 height 23
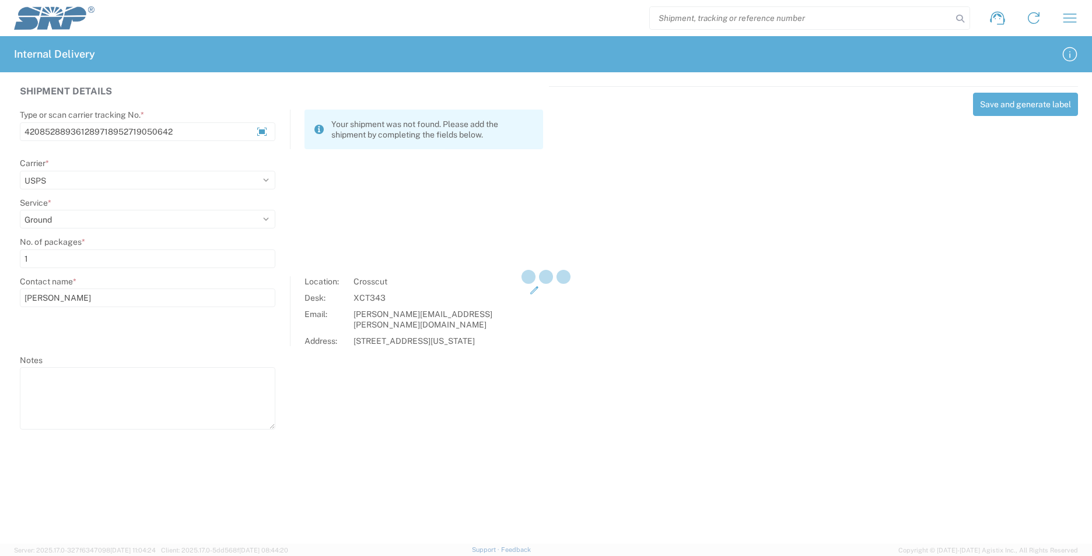
select select
